Goal: Task Accomplishment & Management: Complete application form

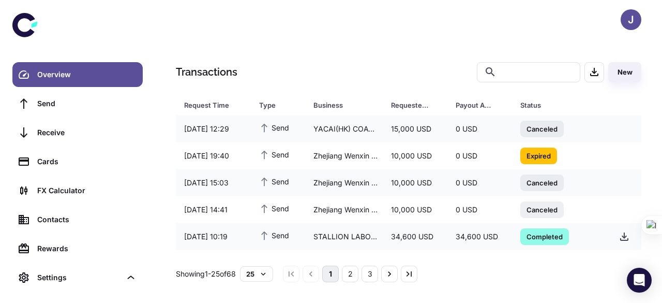
drag, startPoint x: 642, startPoint y: 129, endPoint x: 643, endPoint y: 149, distance: 19.7
click at [643, 149] on div "Transactions ​ ​ New Request Time Type Business Requested Amount Payout Amount …" at bounding box center [409, 172] width 491 height 220
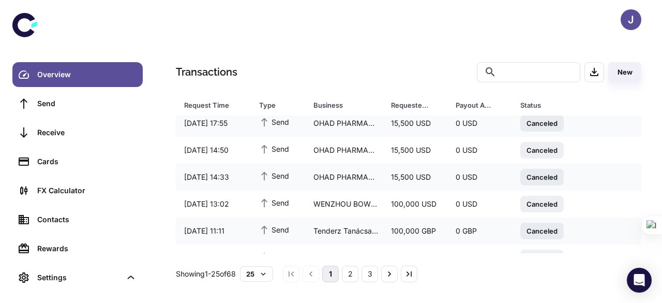
scroll to position [539, 0]
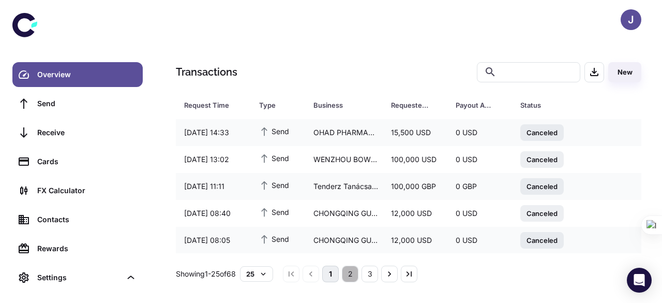
click at [359, 269] on button "2" at bounding box center [350, 273] width 17 height 17
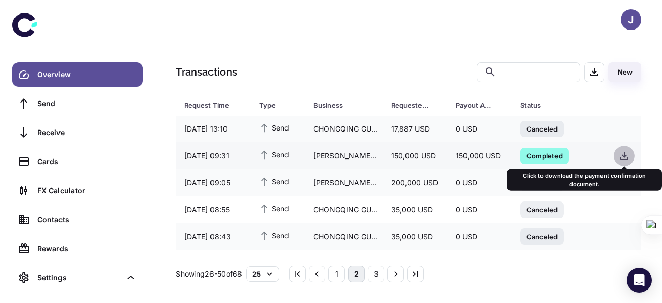
click at [626, 151] on icon "button" at bounding box center [624, 156] width 12 height 12
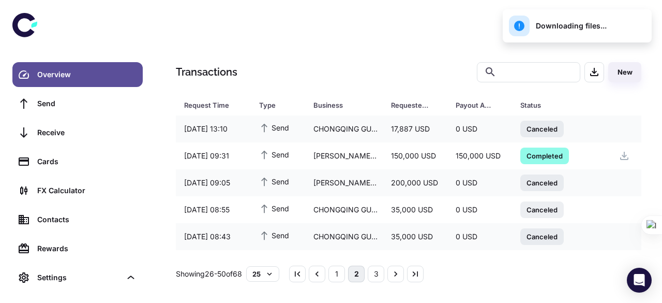
click at [582, 28] on div "Downloading files..." at bounding box center [558, 26] width 98 height 21
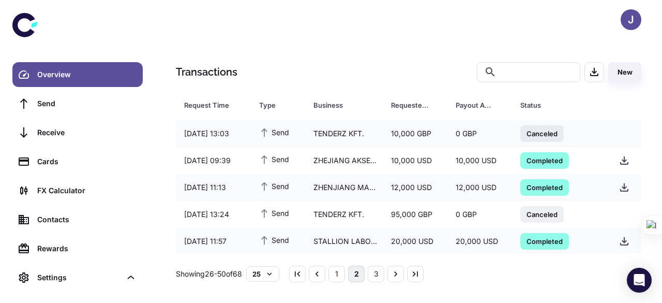
scroll to position [539, 0]
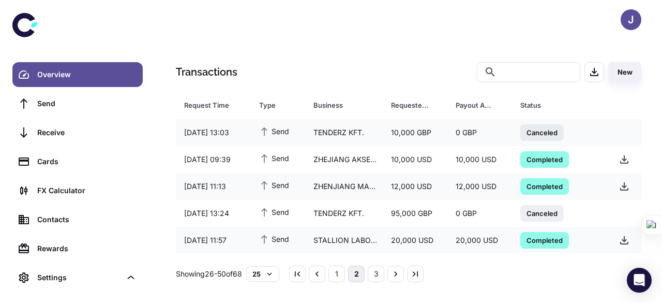
click at [325, 32] on div "J" at bounding box center [409, 19] width 507 height 39
click at [384, 273] on button "3" at bounding box center [376, 273] width 17 height 17
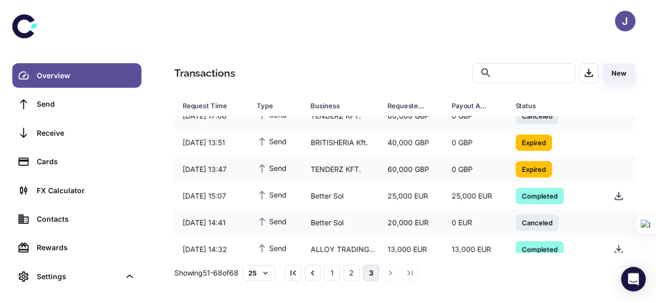
scroll to position [350, 0]
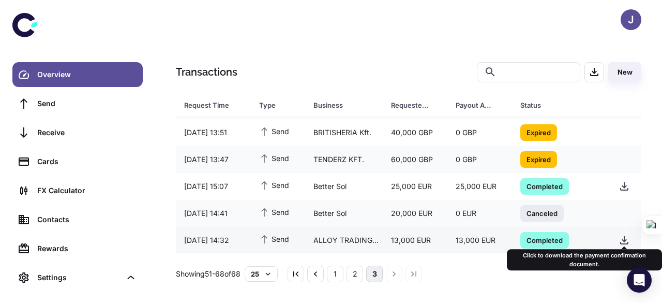
click at [628, 234] on icon "button" at bounding box center [624, 240] width 12 height 12
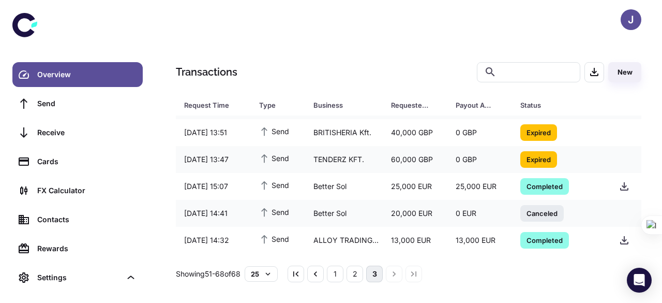
click at [402, 273] on li "pagination navigation" at bounding box center [394, 273] width 20 height 17
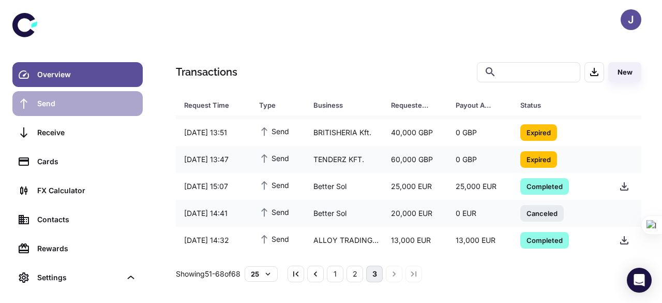
click at [54, 101] on div "Send" at bounding box center [86, 103] width 99 height 11
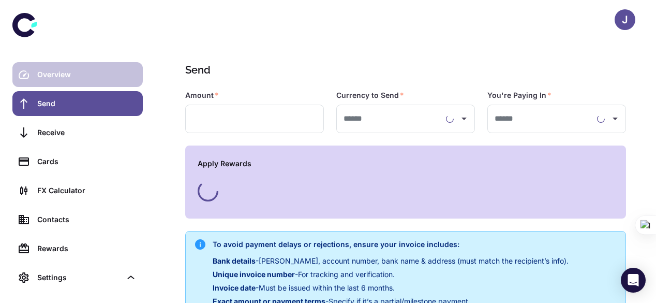
click at [60, 71] on div "Overview" at bounding box center [86, 74] width 99 height 11
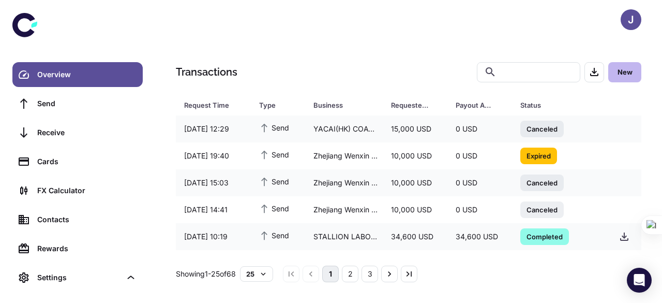
click at [626, 77] on button "New" at bounding box center [625, 72] width 33 height 20
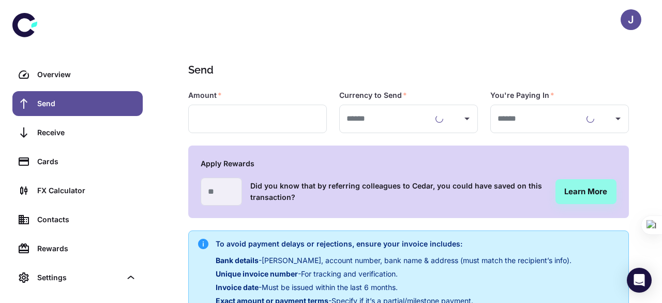
type input "**********"
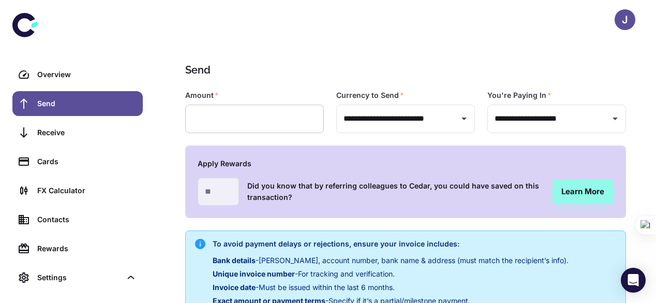
click at [244, 116] on input "text" at bounding box center [254, 119] width 139 height 28
type input "******"
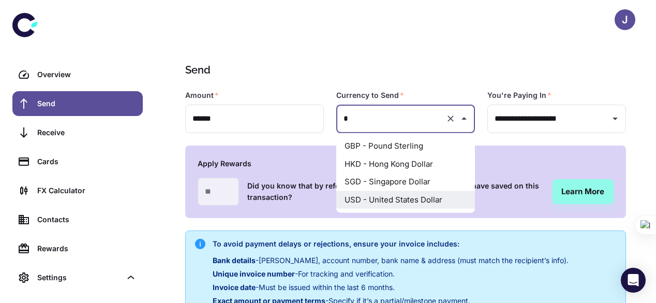
click at [416, 147] on li "GBP - Pound Sterling" at bounding box center [405, 146] width 139 height 18
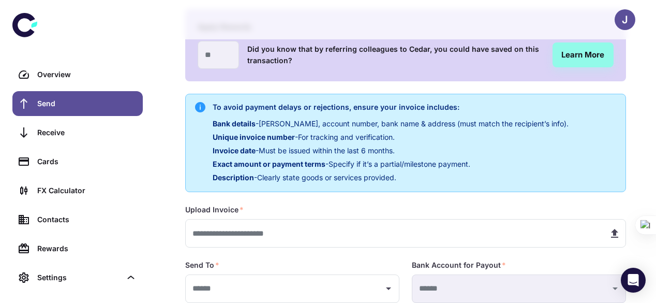
scroll to position [137, 0]
type input "**********"
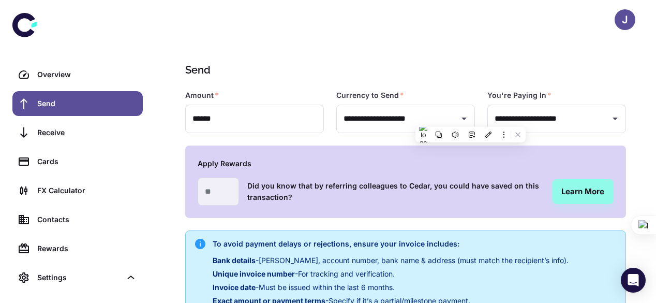
scroll to position [218, 0]
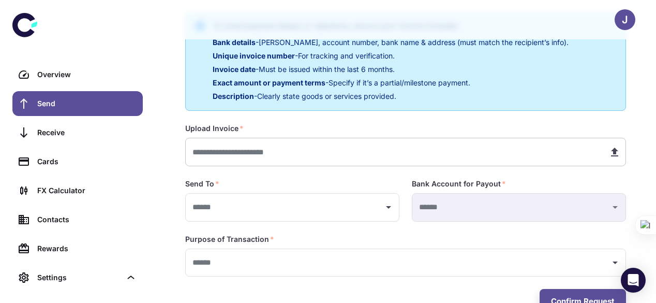
click at [613, 150] on icon "button" at bounding box center [614, 151] width 7 height 9
type input "**********"
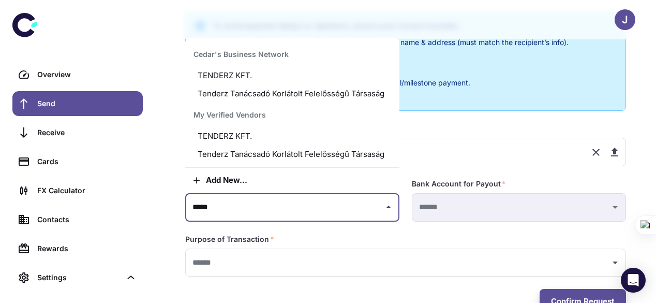
click at [351, 155] on li "Tenderz Tanácsadó Korlátolt Felelősségű Társaság" at bounding box center [292, 154] width 214 height 18
type input "**********"
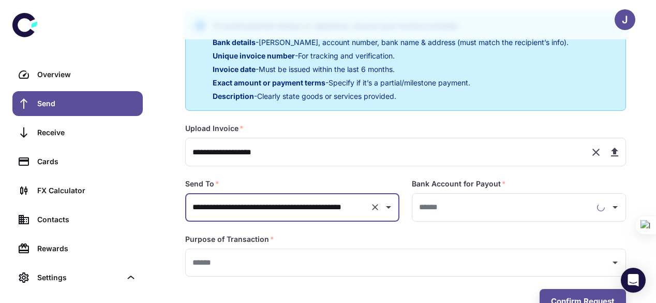
type input "**********"
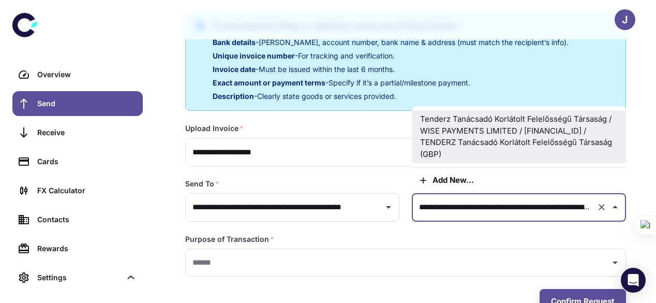
click at [435, 209] on input "**********" at bounding box center [505, 207] width 176 height 19
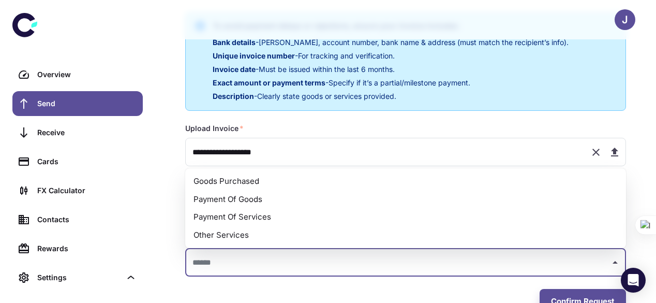
click at [267, 195] on li "Payment Of Goods" at bounding box center [405, 199] width 441 height 18
type input "**********"
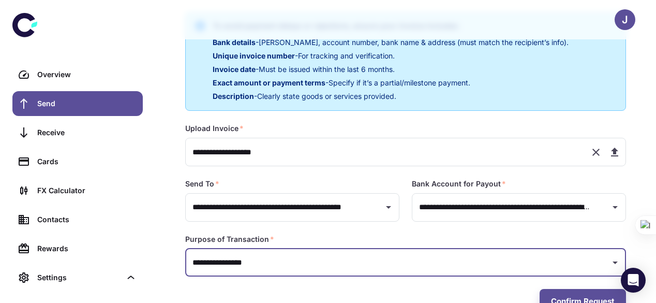
scroll to position [228, 0]
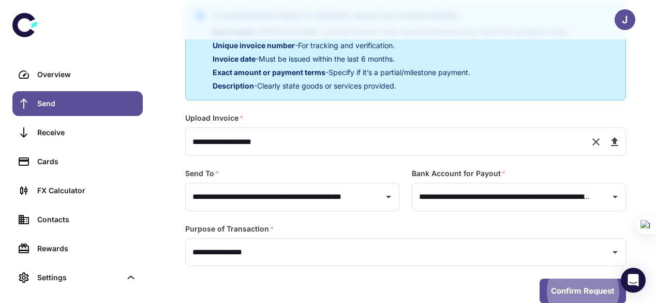
click at [552, 289] on button "Confirm Request" at bounding box center [583, 290] width 86 height 25
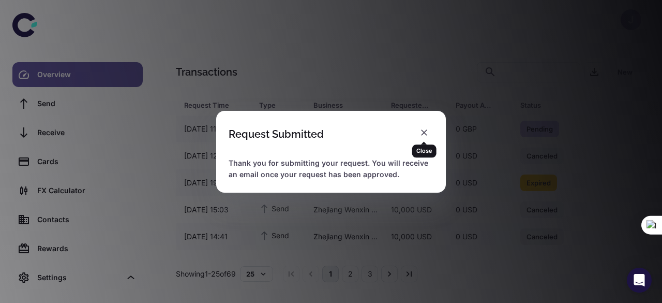
click at [425, 136] on icon "button" at bounding box center [424, 132] width 10 height 10
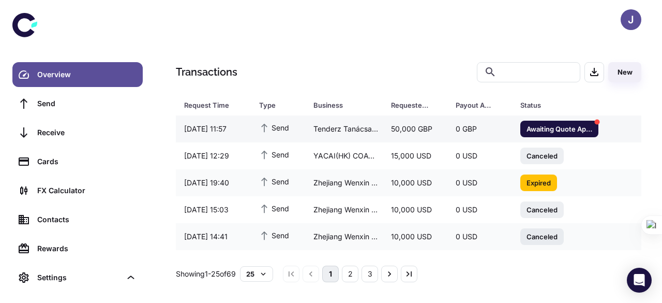
click at [560, 127] on span "Awaiting Quote Approval" at bounding box center [560, 128] width 78 height 10
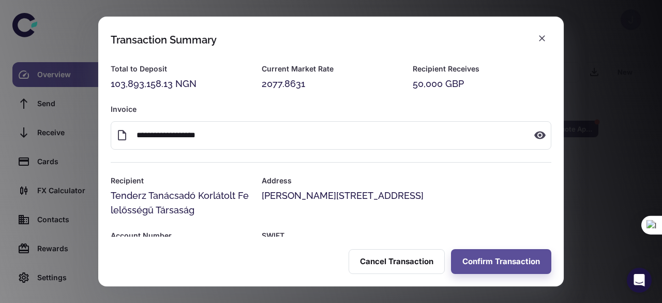
drag, startPoint x: 564, startPoint y: 157, endPoint x: 567, endPoint y: 198, distance: 41.5
click at [567, 198] on div "**********" at bounding box center [331, 151] width 662 height 303
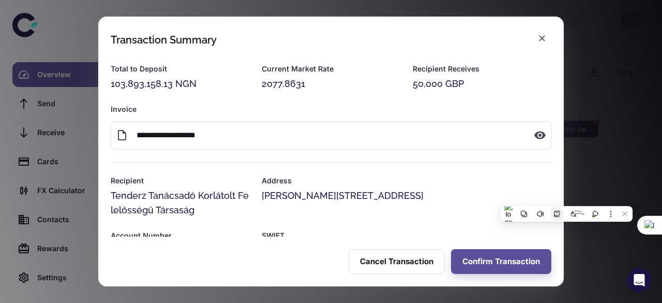
scroll to position [24, 0]
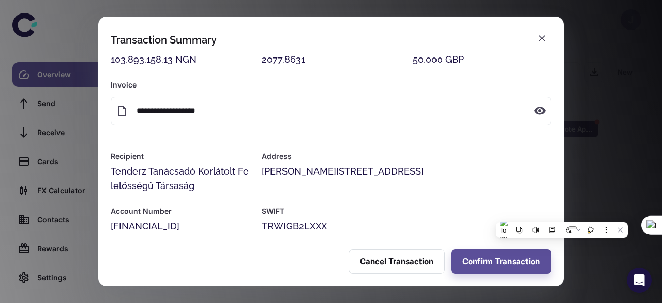
click at [498, 154] on h6 "Address" at bounding box center [407, 156] width 290 height 11
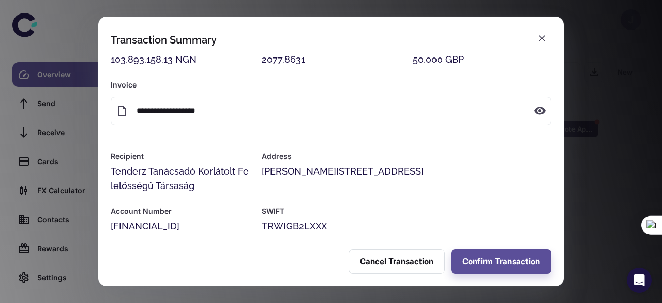
scroll to position [33, 0]
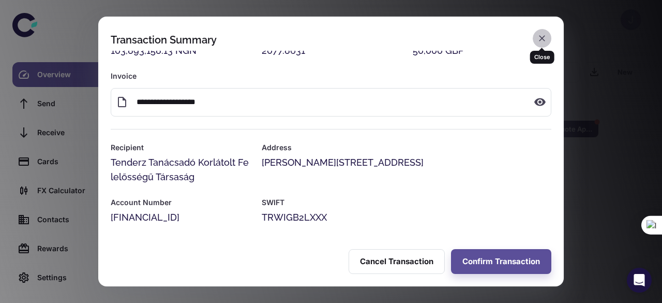
click at [548, 40] on button "button" at bounding box center [542, 38] width 19 height 19
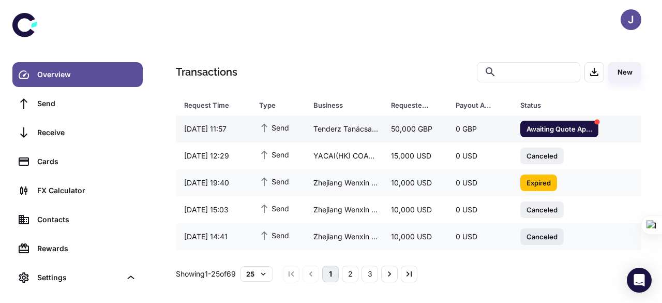
click at [538, 131] on span "Awaiting Quote Approval" at bounding box center [560, 128] width 78 height 10
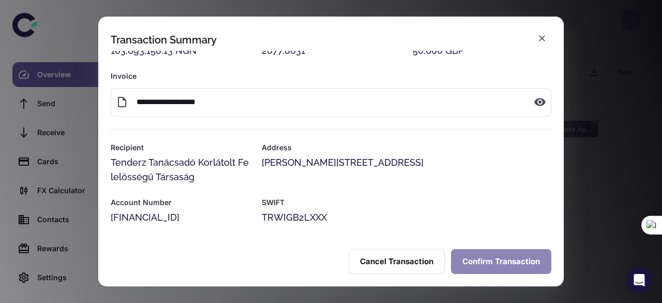
click at [494, 258] on button "Confirm Transaction" at bounding box center [501, 261] width 100 height 25
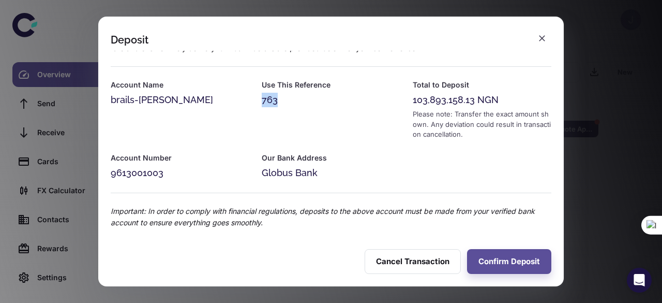
drag, startPoint x: 275, startPoint y: 101, endPoint x: 257, endPoint y: 99, distance: 17.7
click at [257, 99] on div "Use This Reference 763" at bounding box center [324, 103] width 151 height 73
copy div "763"
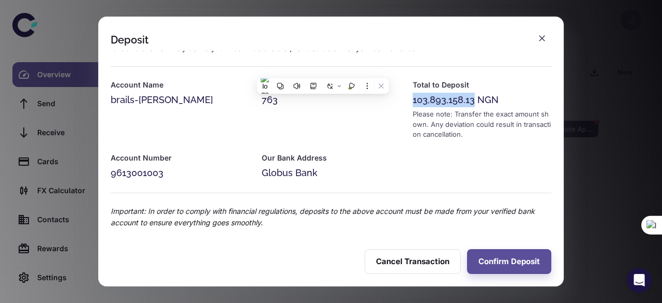
drag, startPoint x: 471, startPoint y: 100, endPoint x: 412, endPoint y: 101, distance: 59.0
click at [413, 101] on div "103,893,158.13 NGN" at bounding box center [482, 100] width 139 height 14
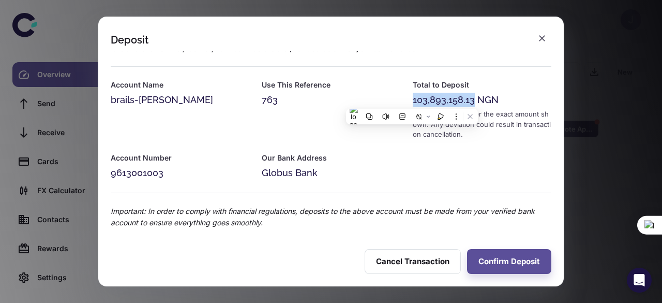
copy div "103,893,158.13"
click at [502, 258] on button "Confirm Deposit" at bounding box center [509, 261] width 84 height 25
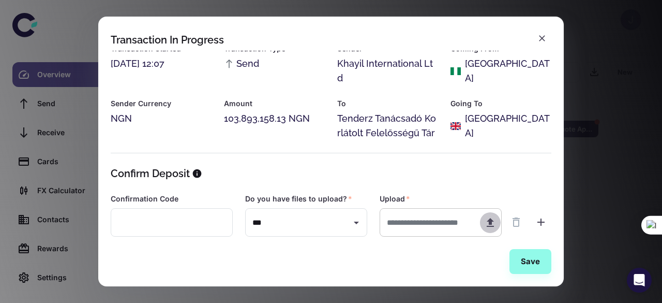
click at [490, 224] on icon "button" at bounding box center [490, 222] width 7 height 9
type input "**********"
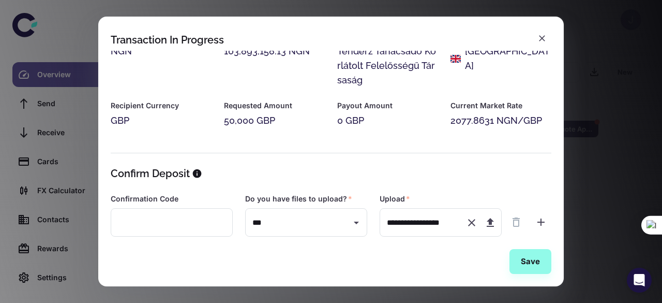
scroll to position [142, 0]
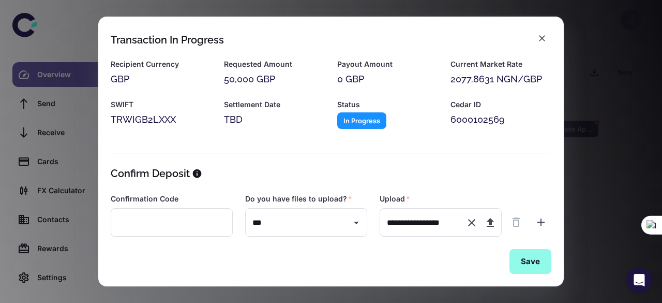
click at [523, 258] on button "Save" at bounding box center [531, 261] width 42 height 25
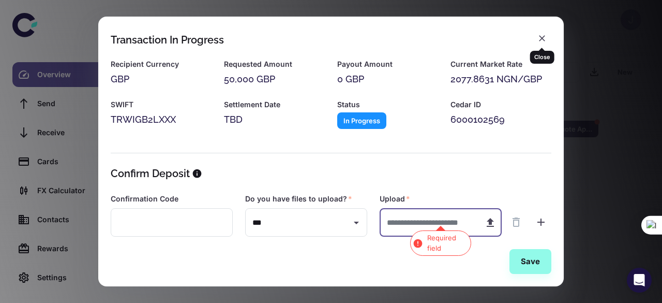
click at [540, 39] on icon "button" at bounding box center [542, 38] width 10 height 10
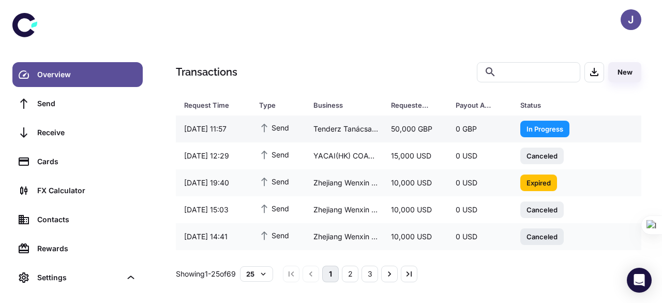
click at [538, 126] on span "In Progress" at bounding box center [545, 128] width 49 height 10
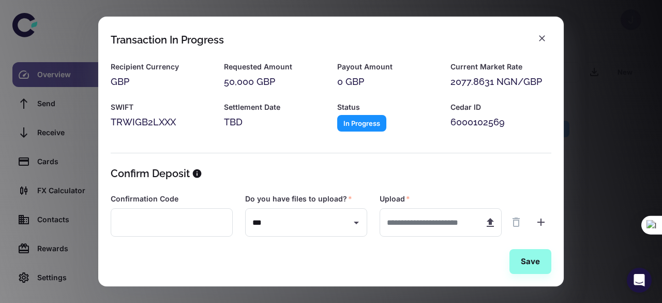
scroll to position [142, 0]
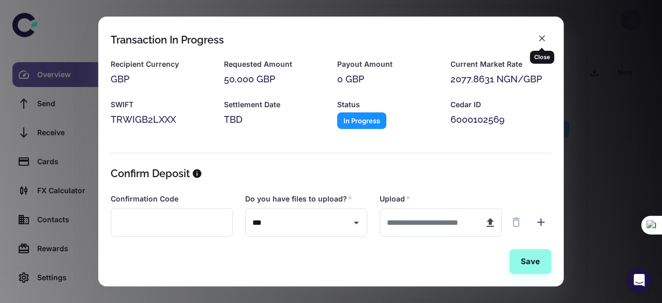
click at [543, 36] on icon "button" at bounding box center [542, 38] width 10 height 10
